Goal: Information Seeking & Learning: Learn about a topic

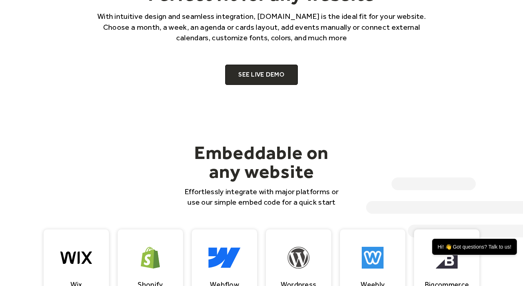
scroll to position [537, 0]
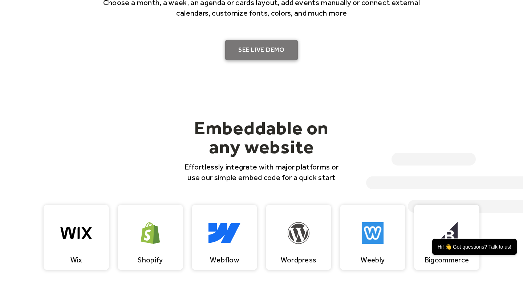
click at [282, 50] on link "SEE LIVE DEMO" at bounding box center [261, 50] width 73 height 20
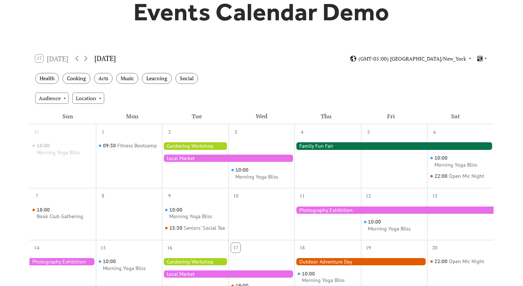
scroll to position [73, 0]
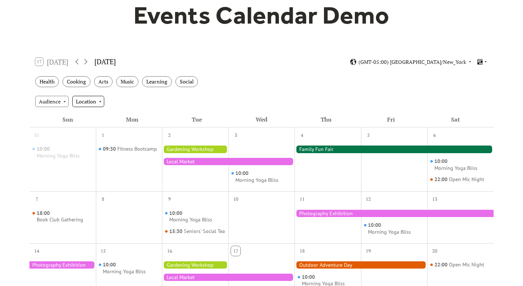
click at [93, 101] on div "Location" at bounding box center [88, 101] width 32 height 11
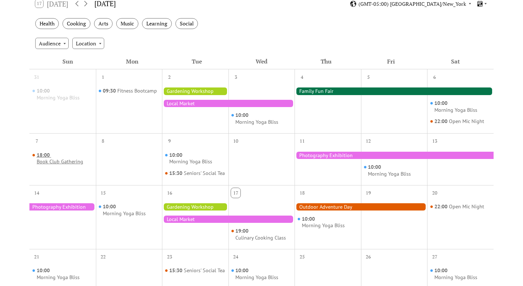
scroll to position [128, 0]
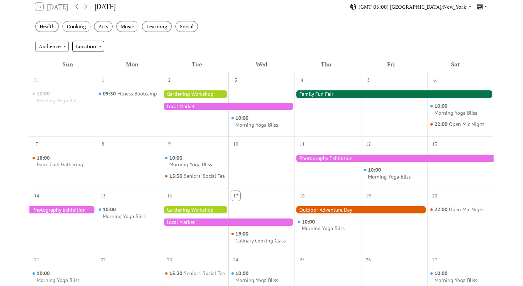
click at [97, 43] on div "Location" at bounding box center [88, 46] width 32 height 11
click at [92, 86] on span "Community" at bounding box center [91, 87] width 27 height 8
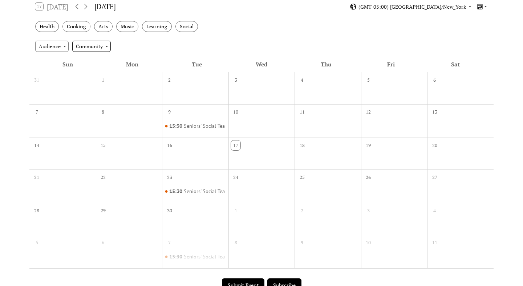
click at [94, 46] on div "Community" at bounding box center [91, 46] width 38 height 11
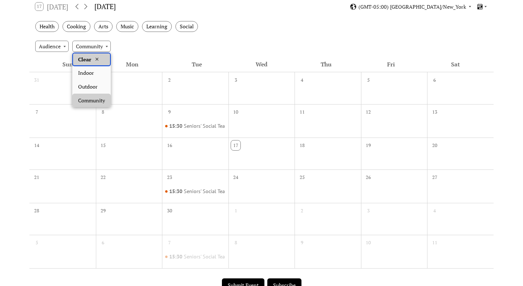
click at [93, 57] on div "Clear" at bounding box center [91, 60] width 38 height 14
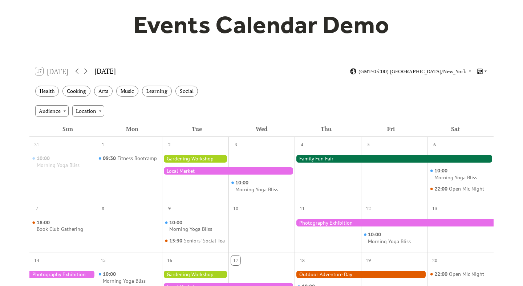
scroll to position [48, 0]
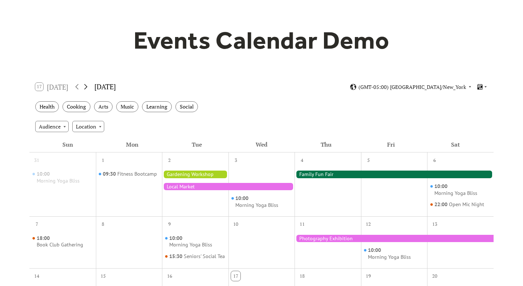
click at [89, 85] on icon at bounding box center [85, 86] width 9 height 9
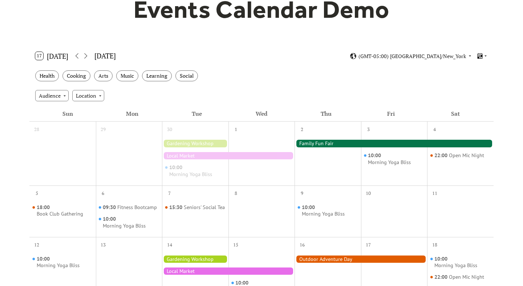
scroll to position [0, 0]
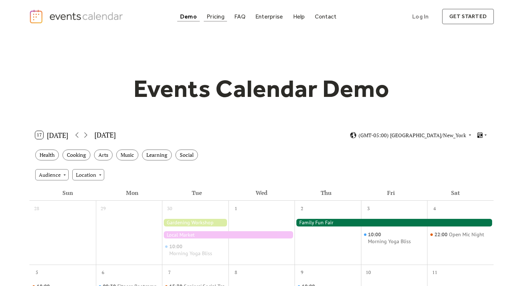
click at [213, 17] on div "Pricing" at bounding box center [215, 17] width 18 height 4
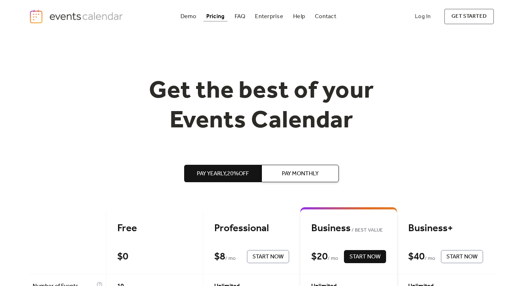
click at [279, 119] on h1 "Get the best of your Events Calendar" at bounding box center [261, 106] width 279 height 59
click at [190, 15] on div "Demo" at bounding box center [188, 17] width 16 height 4
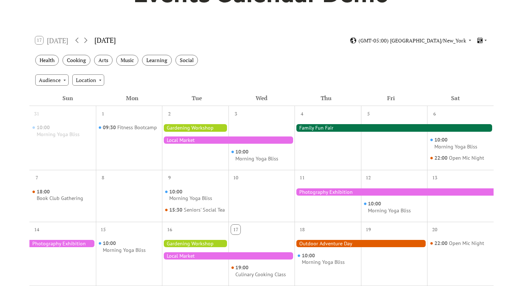
scroll to position [76, 0]
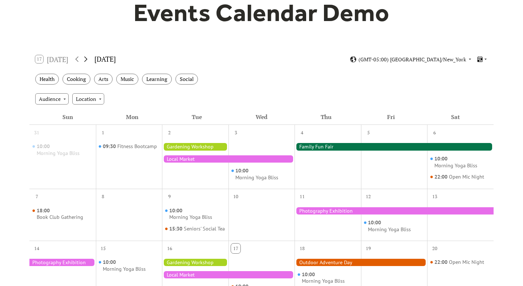
click at [86, 59] on icon at bounding box center [85, 59] width 9 height 9
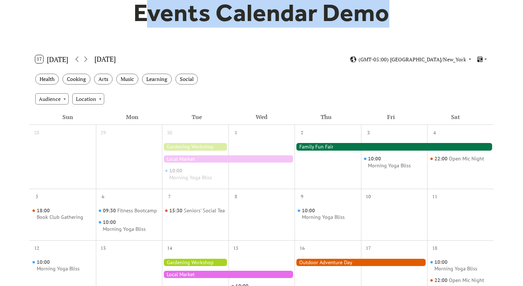
drag, startPoint x: 140, startPoint y: 9, endPoint x: 400, endPoint y: 13, distance: 259.5
click at [400, 13] on h1 "Events Calendar Demo" at bounding box center [261, 13] width 279 height 30
copy h1 "vents Calendar Demo"
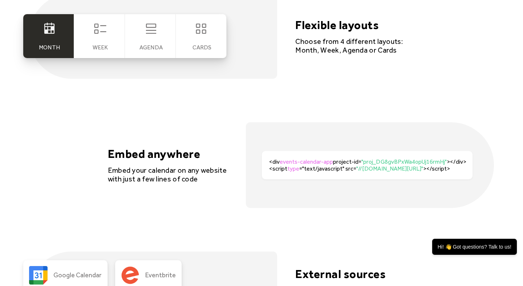
scroll to position [1376, 0]
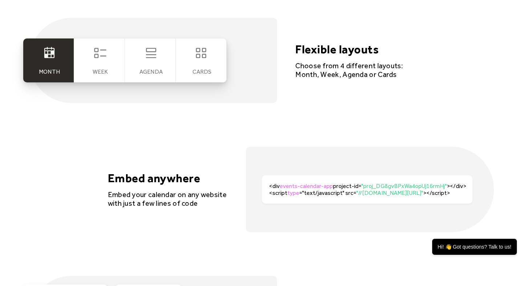
click at [112, 63] on div "Week" at bounding box center [99, 60] width 51 height 44
click at [103, 57] on icon at bounding box center [100, 53] width 15 height 15
click at [186, 72] on div "cards" at bounding box center [201, 60] width 51 height 44
click at [210, 71] on div "cards" at bounding box center [201, 71] width 19 height 7
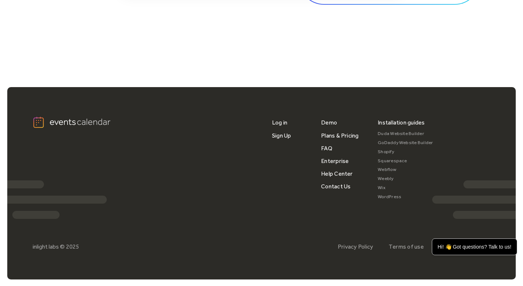
scroll to position [2421, 0]
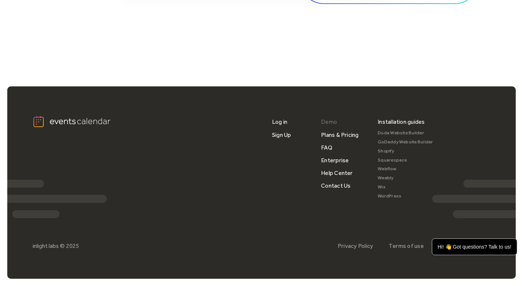
click at [330, 126] on link "Demo" at bounding box center [329, 121] width 16 height 13
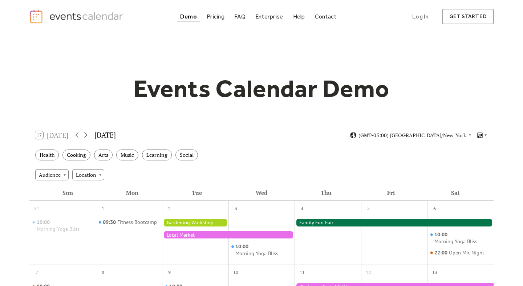
click at [55, 138] on div "17 Today" at bounding box center [51, 135] width 33 height 8
click at [55, 135] on div "17 Today" at bounding box center [51, 135] width 33 height 8
click at [89, 134] on icon at bounding box center [85, 135] width 9 height 9
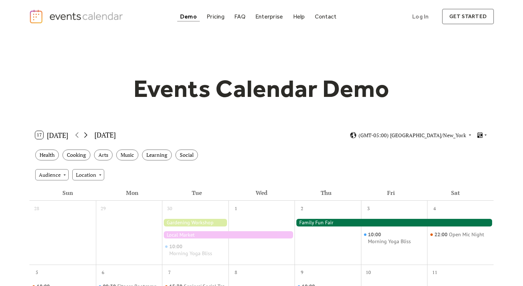
click at [89, 135] on icon at bounding box center [85, 135] width 9 height 9
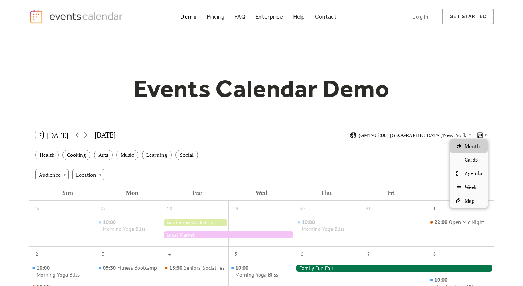
click at [485, 134] on icon at bounding box center [485, 135] width 4 height 4
click at [467, 163] on span "Cards" at bounding box center [470, 160] width 13 height 8
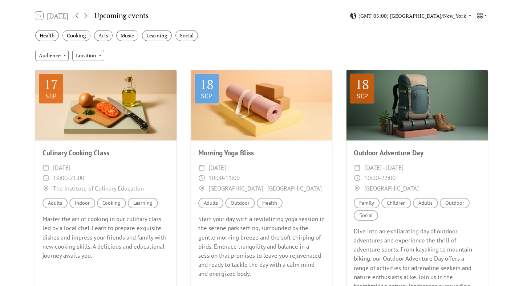
scroll to position [93, 0]
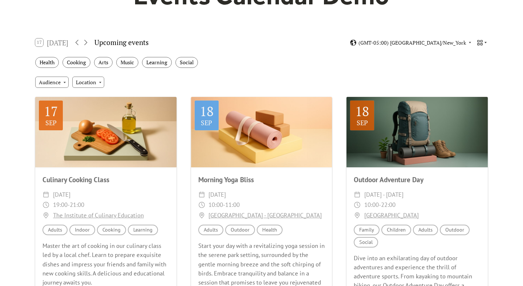
click at [486, 43] on icon at bounding box center [485, 42] width 4 height 4
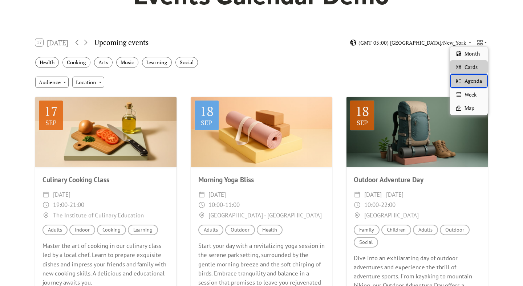
click at [466, 86] on div "Agenda" at bounding box center [469, 81] width 38 height 14
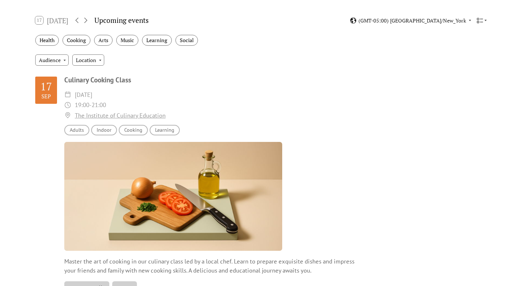
scroll to position [98, 0]
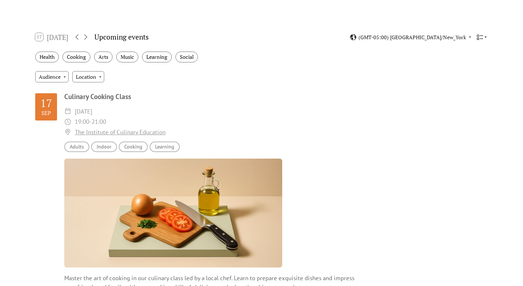
click at [483, 34] on icon at bounding box center [479, 37] width 7 height 7
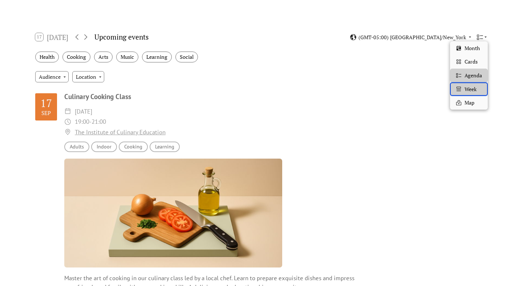
click at [459, 91] on icon at bounding box center [458, 89] width 6 height 6
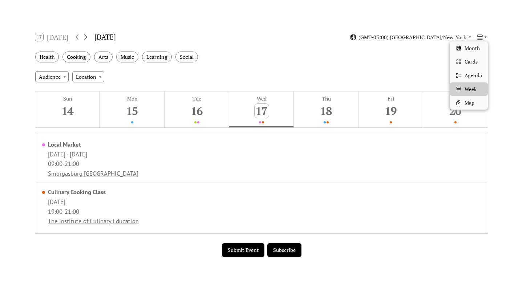
click at [482, 39] on icon at bounding box center [479, 37] width 7 height 7
click at [462, 86] on div "Week" at bounding box center [469, 89] width 38 height 14
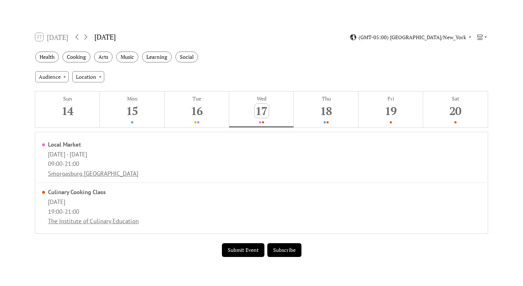
click at [475, 43] on div "17 Today September 2025 (GMT-05:00) America/New_York" at bounding box center [261, 37] width 464 height 19
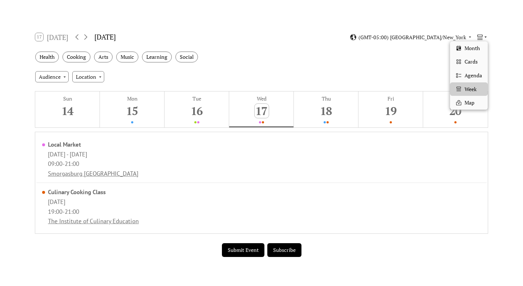
click at [476, 37] on icon at bounding box center [479, 37] width 7 height 7
click at [466, 54] on div "Month" at bounding box center [469, 48] width 38 height 14
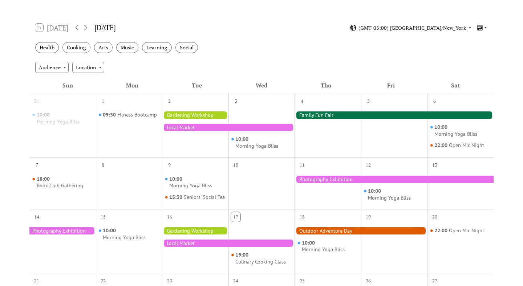
scroll to position [86, 0]
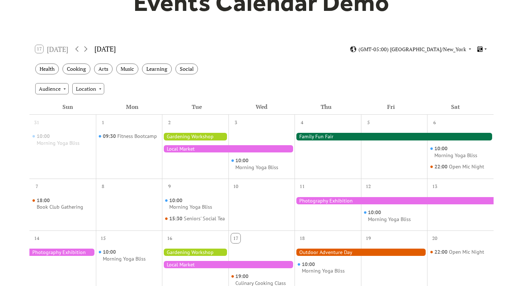
click at [483, 49] on icon at bounding box center [485, 49] width 4 height 4
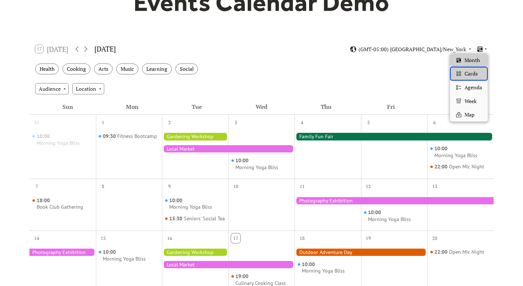
click at [468, 71] on span "Cards" at bounding box center [470, 74] width 13 height 8
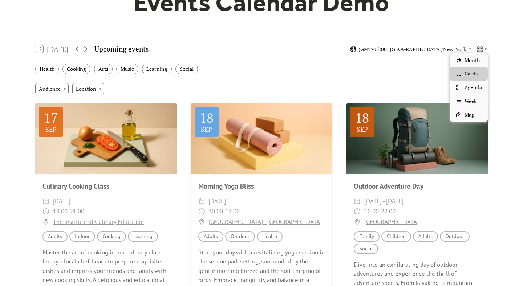
click at [479, 50] on icon at bounding box center [479, 49] width 7 height 7
click at [473, 58] on span "Month" at bounding box center [471, 60] width 15 height 8
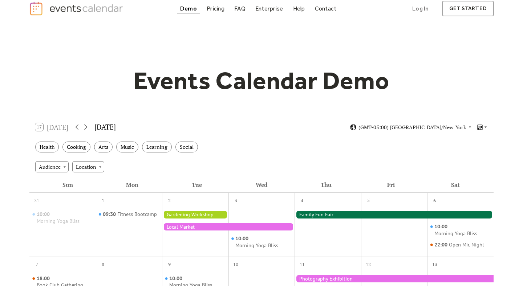
scroll to position [9, 0]
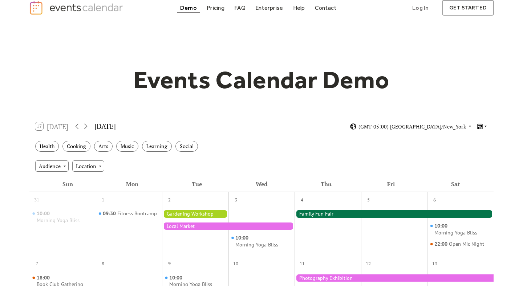
click at [483, 124] on icon at bounding box center [485, 126] width 4 height 4
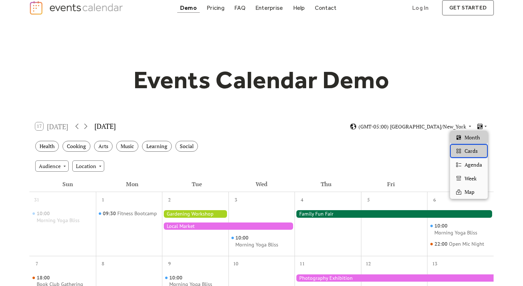
click at [469, 150] on span "Cards" at bounding box center [470, 151] width 13 height 8
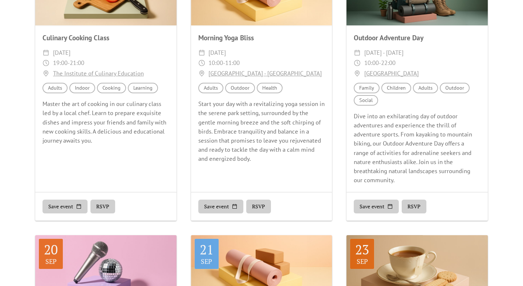
scroll to position [0, 0]
